Goal: Task Accomplishment & Management: Manage account settings

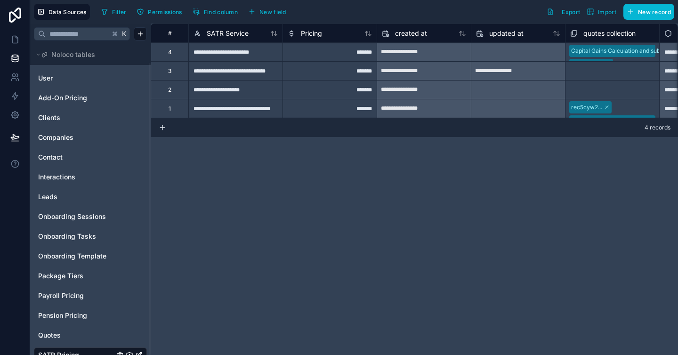
scroll to position [20, 0]
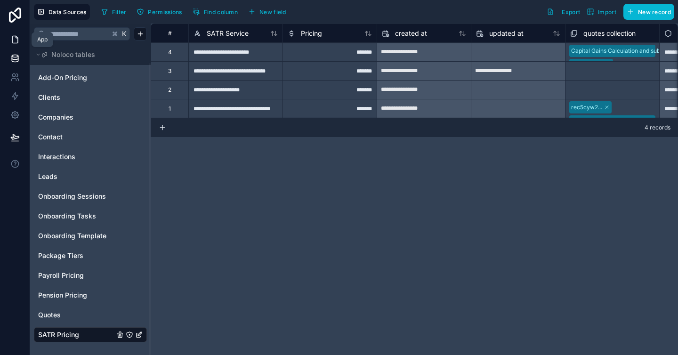
click at [16, 40] on icon at bounding box center [14, 39] width 9 height 9
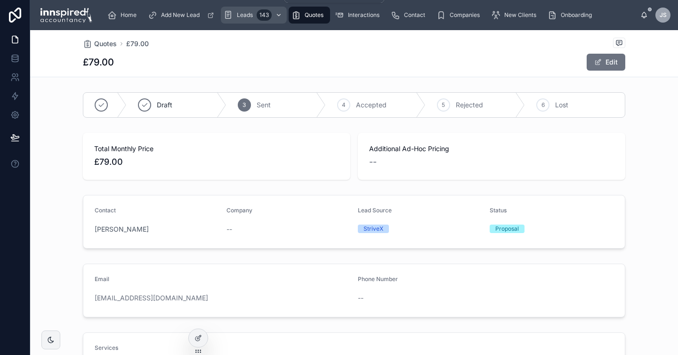
click at [238, 17] on span "Leads" at bounding box center [245, 15] width 16 height 8
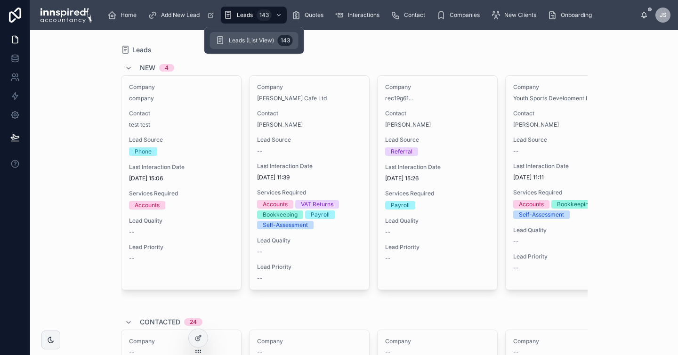
click at [263, 44] on span "Leads (List View)" at bounding box center [251, 41] width 45 height 8
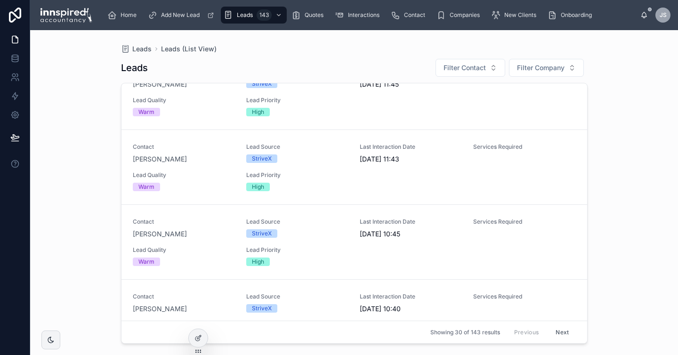
scroll to position [211, 0]
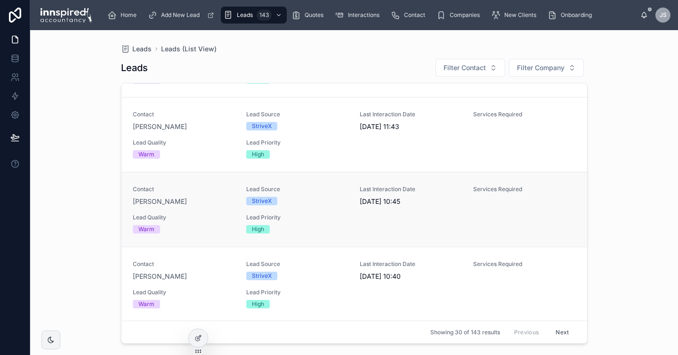
click at [204, 198] on div "[PERSON_NAME]" at bounding box center [184, 201] width 102 height 9
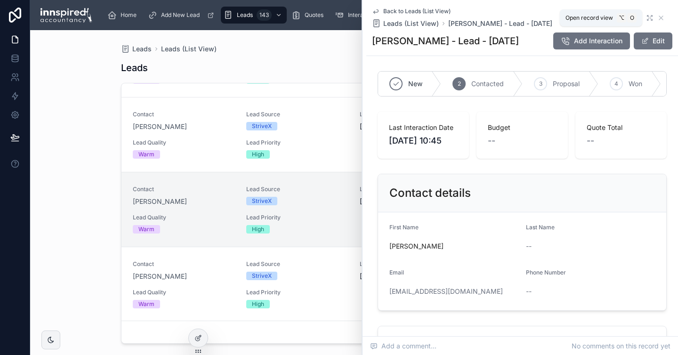
click at [647, 20] on icon at bounding box center [648, 19] width 2 height 2
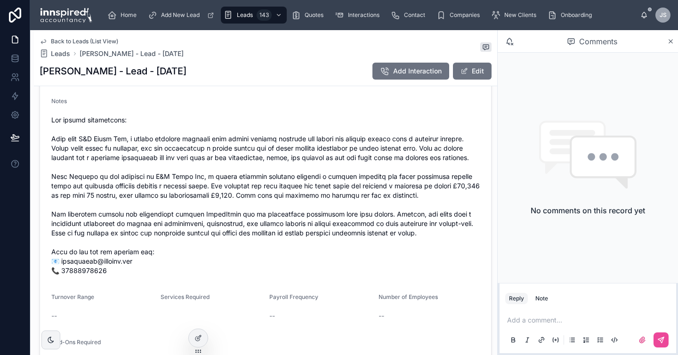
scroll to position [327, 0]
